Goal: Navigation & Orientation: Find specific page/section

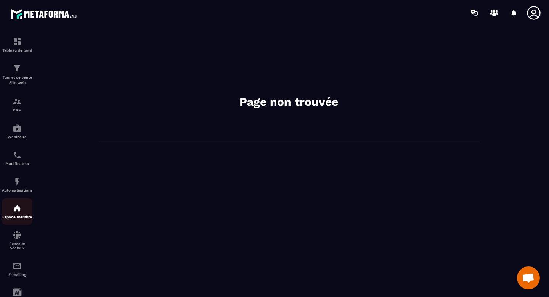
click at [20, 211] on img at bounding box center [17, 208] width 9 height 9
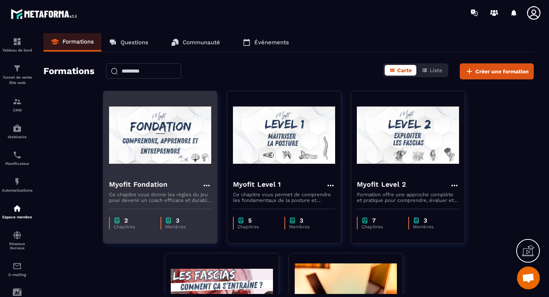
click at [142, 163] on img at bounding box center [160, 135] width 102 height 76
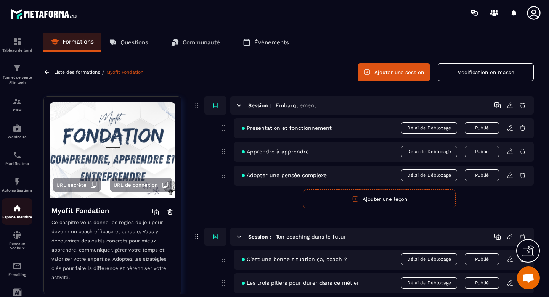
click at [20, 213] on img at bounding box center [17, 208] width 9 height 9
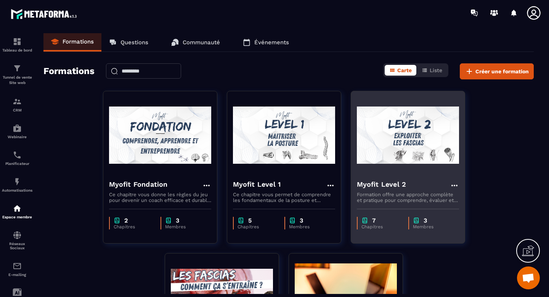
click at [367, 165] on img at bounding box center [408, 135] width 102 height 76
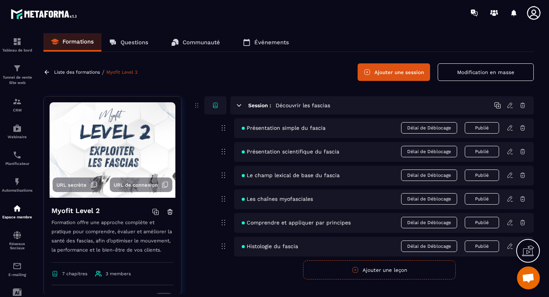
click at [508, 129] on icon at bounding box center [510, 127] width 7 height 7
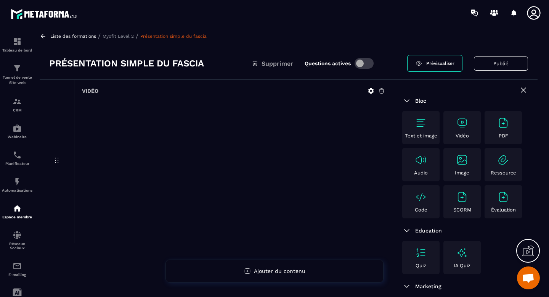
scroll to position [6, 0]
